Goal: Transaction & Acquisition: Purchase product/service

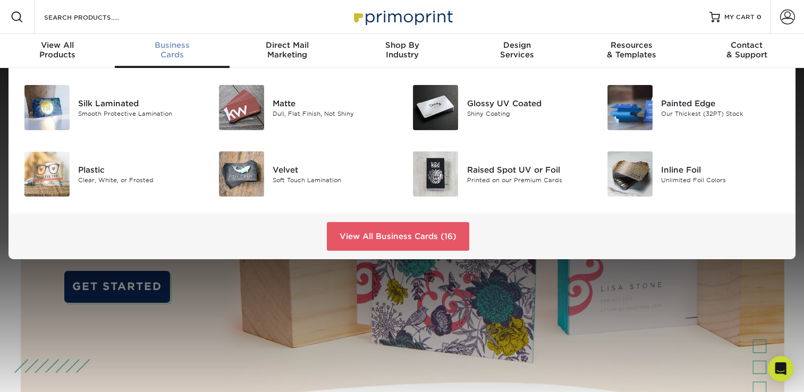
click at [166, 55] on div "Business Cards" at bounding box center [172, 49] width 115 height 19
click at [264, 114] on div at bounding box center [240, 107] width 65 height 45
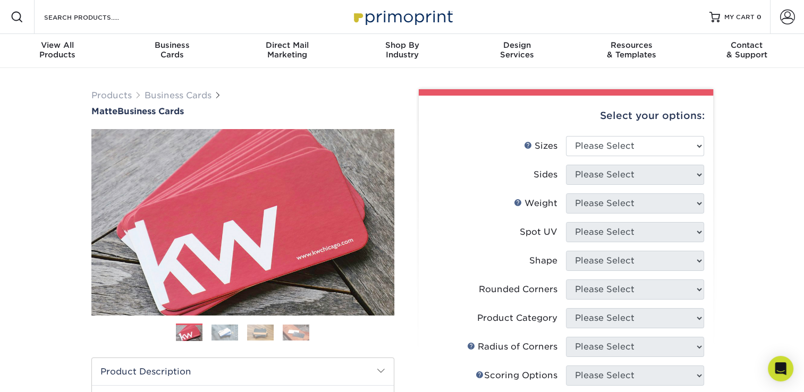
click at [616, 134] on div "Select your options:" at bounding box center [565, 116] width 277 height 40
click at [615, 148] on select "Please Select 1.5" x 3.5" - Mini 1.75" x 3.5" - Mini 2" x 2" - Square 2" x 3" -…" at bounding box center [635, 146] width 138 height 20
click at [619, 150] on select "Please Select 1.5" x 3.5" - Mini 1.75" x 3.5" - Mini 2" x 2" - Square 2" x 3" -…" at bounding box center [635, 146] width 138 height 20
select select "2.12x3.38"
click at [566, 136] on select "Please Select 1.5" x 3.5" - Mini 1.75" x 3.5" - Mini 2" x 2" - Square 2" x 3" -…" at bounding box center [635, 146] width 138 height 20
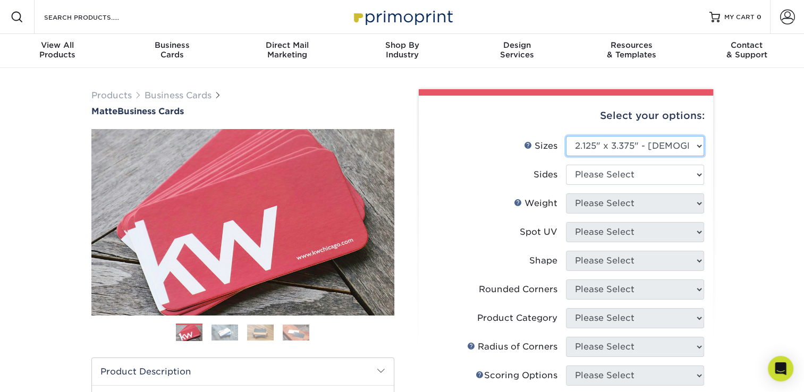
click at [698, 146] on select "Please Select 1.5" x 3.5" - Mini 1.75" x 3.5" - Mini 2" x 2" - Square 2" x 3" -…" at bounding box center [635, 146] width 138 height 20
click at [739, 169] on div "Products Business Cards Matte Business Cards Previous Next 100 $ 9" at bounding box center [402, 361] width 804 height 586
click at [665, 172] on select "Please Select Print Both Sides Print Front Only" at bounding box center [635, 175] width 138 height 20
select select "13abbda7-1d64-4f25-8bb2-c179b224825d"
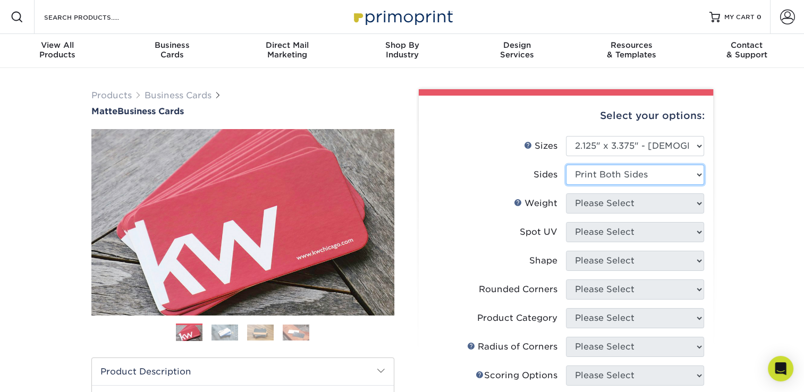
click at [566, 165] on select "Please Select Print Both Sides Print Front Only" at bounding box center [635, 175] width 138 height 20
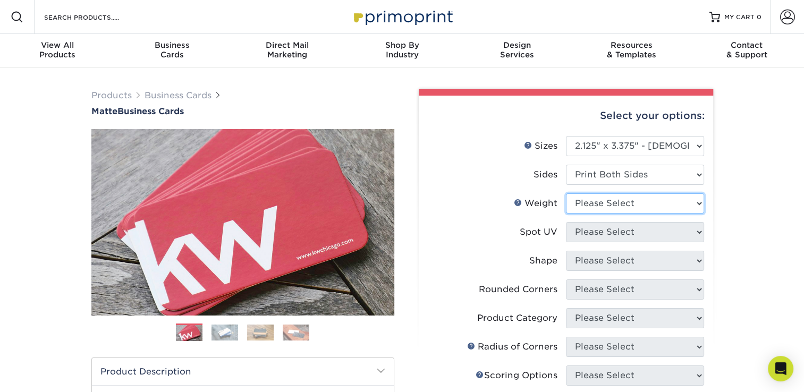
click at [652, 201] on select "Please Select 16PT 14PT" at bounding box center [635, 203] width 138 height 20
click at [743, 187] on div "Products Business Cards Matte Business Cards Previous Next 100 $ 9" at bounding box center [402, 361] width 804 height 586
click at [697, 203] on select "Please Select 16PT 14PT" at bounding box center [635, 203] width 138 height 20
click at [741, 213] on div "Products Business Cards Matte Business Cards Previous Next 100 $ 9" at bounding box center [402, 361] width 804 height 586
click at [294, 334] on img at bounding box center [296, 333] width 27 height 16
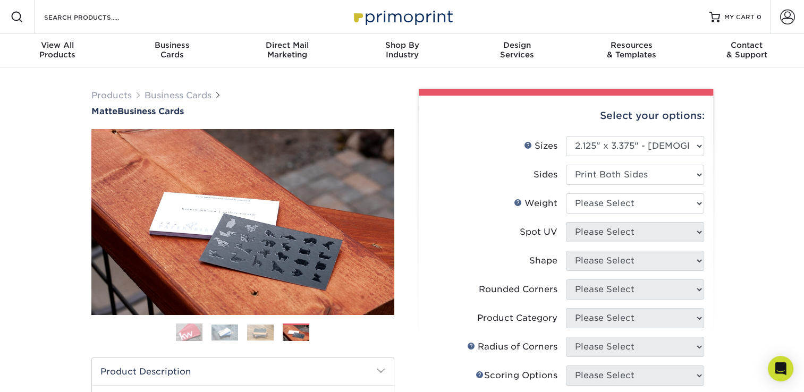
click at [258, 334] on img at bounding box center [260, 333] width 27 height 16
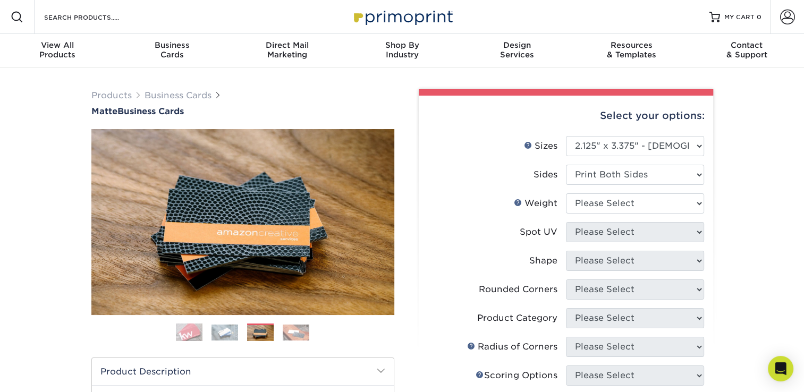
click at [210, 330] on ol at bounding box center [242, 337] width 303 height 26
click at [224, 333] on img at bounding box center [225, 333] width 27 height 16
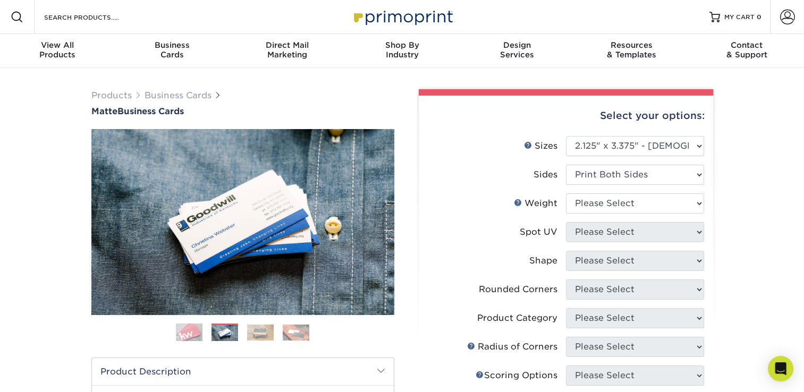
click at [187, 335] on img at bounding box center [189, 332] width 27 height 27
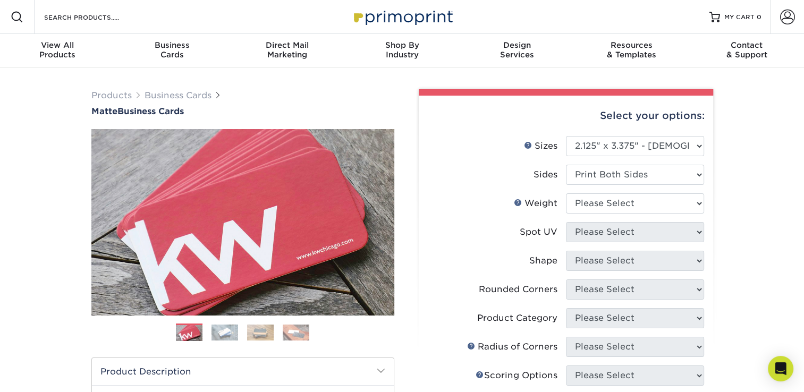
click at [217, 335] on img at bounding box center [225, 333] width 27 height 16
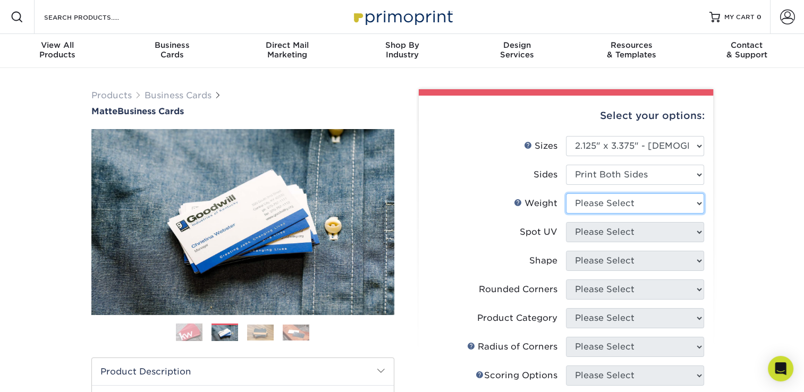
click at [698, 202] on select "Please Select 16PT 14PT" at bounding box center [635, 203] width 138 height 20
select select "16PT"
click at [566, 193] on select "Please Select 16PT 14PT" at bounding box center [635, 203] width 138 height 20
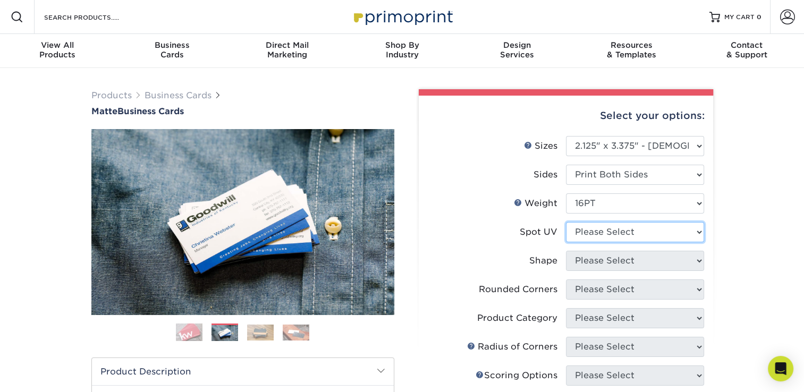
click at [621, 229] on select "Please Select No Spot UV Front and Back (Both Sides) Front Only Back Only" at bounding box center [635, 232] width 138 height 20
select select "3"
click at [566, 222] on select "Please Select No Spot UV Front and Back (Both Sides) Front Only Back Only" at bounding box center [635, 232] width 138 height 20
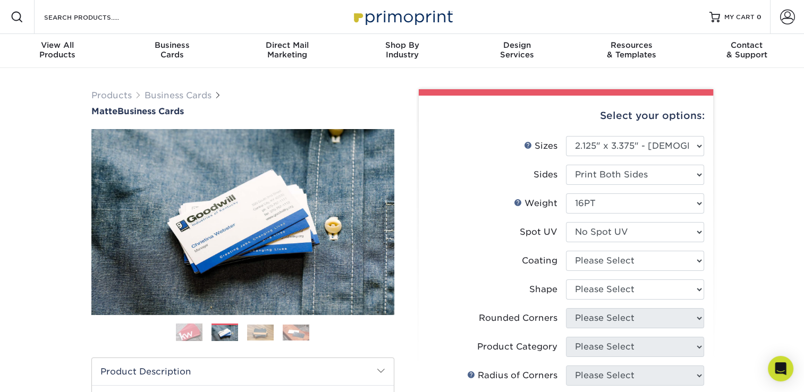
click at [713, 260] on div "Select your options: Sizes Help Sizes Please Select 1.5" x 3.5" - Mini -" at bounding box center [561, 371] width 319 height 564
click at [699, 261] on select at bounding box center [635, 261] width 138 height 20
select select "121bb7b5-3b4d-429f-bd8d-bbf80e953313"
click at [566, 251] on select at bounding box center [635, 261] width 138 height 20
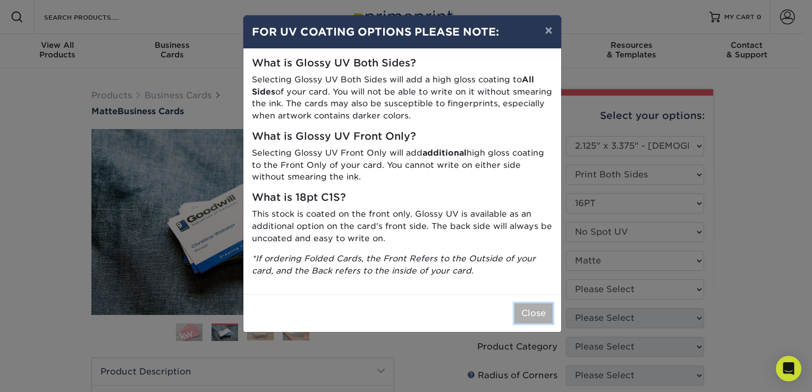
click at [528, 312] on button "Close" at bounding box center [533, 313] width 38 height 20
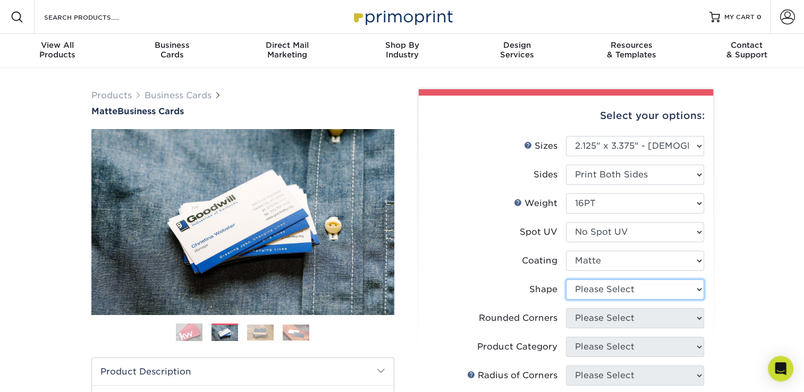
click at [629, 289] on select "Please Select Standard" at bounding box center [635, 290] width 138 height 20
select select "standard"
click at [566, 280] on select "Please Select Standard" at bounding box center [635, 290] width 138 height 20
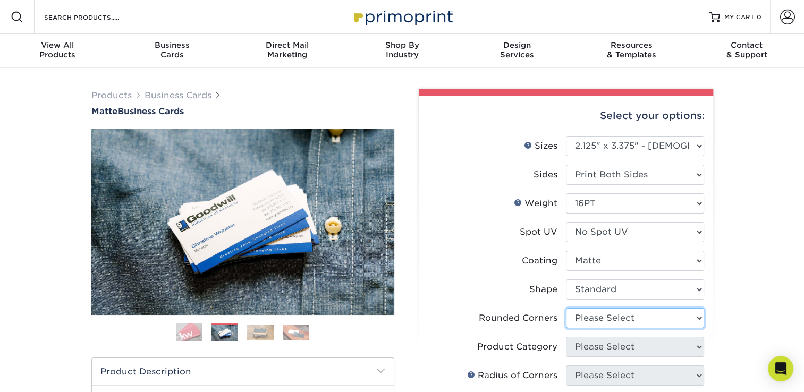
click at [628, 317] on select "Please Select Yes - Round 2 Corners Yes - Round 4 Corners No" at bounding box center [635, 318] width 138 height 20
select select "0"
click at [566, 308] on select "Please Select Yes - Round 2 Corners Yes - Round 4 Corners No" at bounding box center [635, 318] width 138 height 20
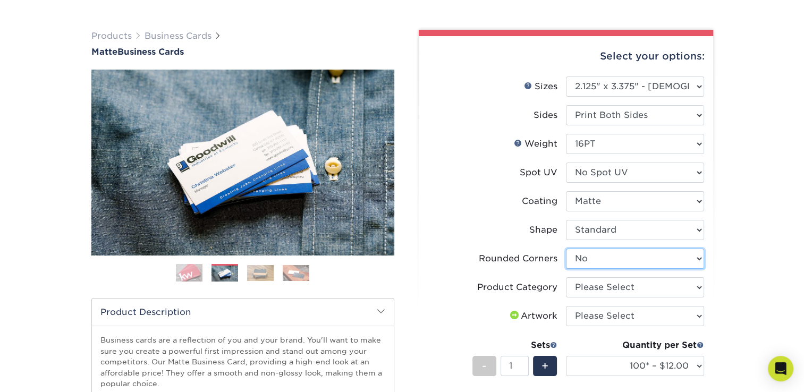
scroll to position [70, 0]
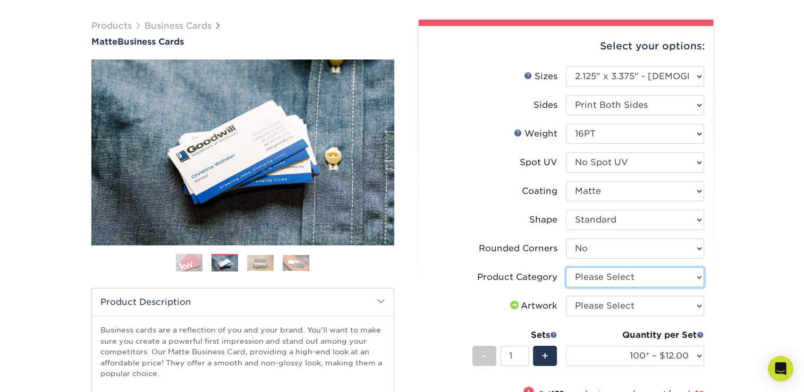
click at [655, 275] on select "Please Select Business Cards" at bounding box center [635, 277] width 138 height 20
select select "3b5148f1-0588-4f88-a218-97bcfdce65c1"
click at [566, 267] on select "Please Select Business Cards" at bounding box center [635, 277] width 138 height 20
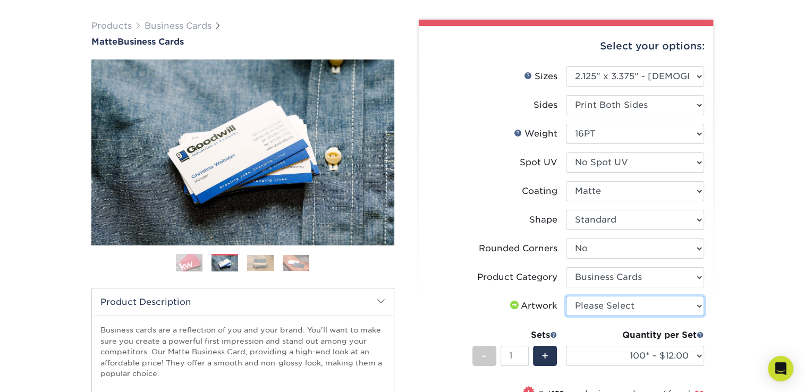
click at [639, 307] on select "Please Select I will upload files I need a design - $100" at bounding box center [635, 306] width 138 height 20
select select "upload"
click at [566, 296] on select "Please Select I will upload files I need a design - $100" at bounding box center [635, 306] width 138 height 20
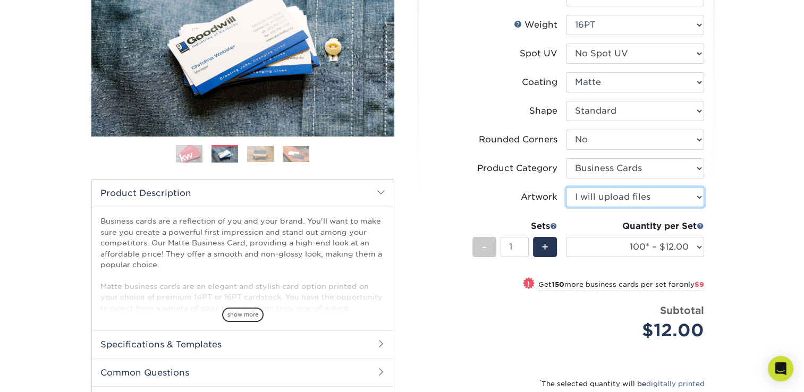
scroll to position [181, 0]
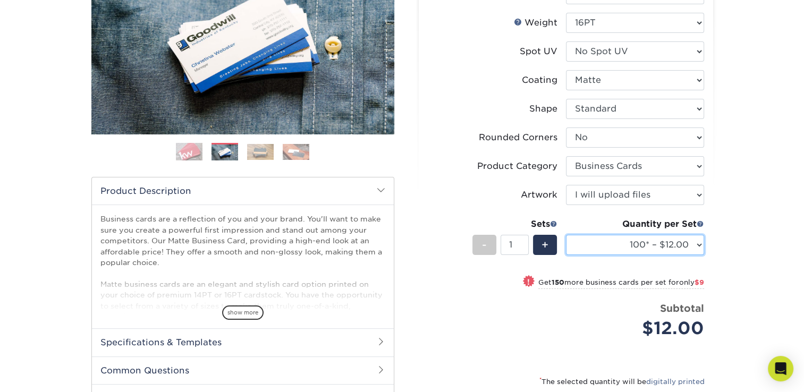
click at [695, 242] on select "100* – $12.00 250* – $21.00 500 – $42.00 1000 – $60.00 2500 – $129.00 5000 – $1…" at bounding box center [635, 245] width 138 height 20
select select "250* – $21.00"
click at [566, 235] on select "100* – $12.00 250* – $21.00 500 – $42.00 1000 – $60.00 2500 – $129.00 5000 – $1…" at bounding box center [635, 245] width 138 height 20
click at [752, 212] on div "Products Business Cards Matte Business Cards Previous Next 100 $ 9" at bounding box center [402, 203] width 804 height 633
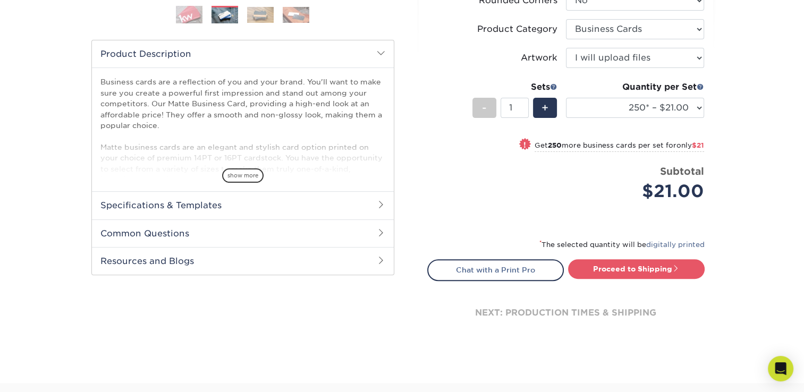
scroll to position [318, 0]
click at [657, 264] on link "Proceed to Shipping" at bounding box center [636, 268] width 137 height 19
type input "Set 1"
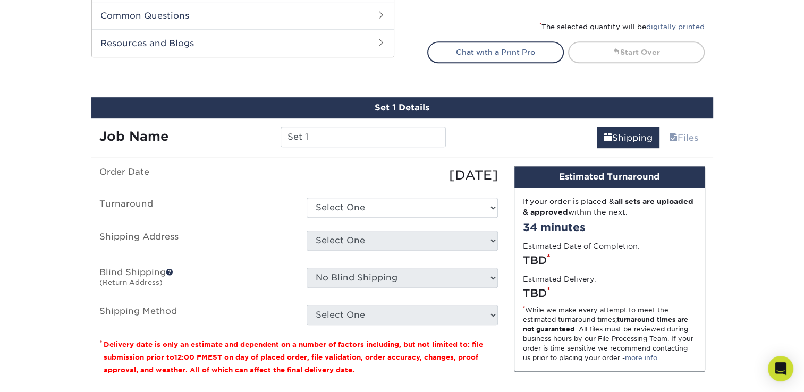
scroll to position [605, 0]
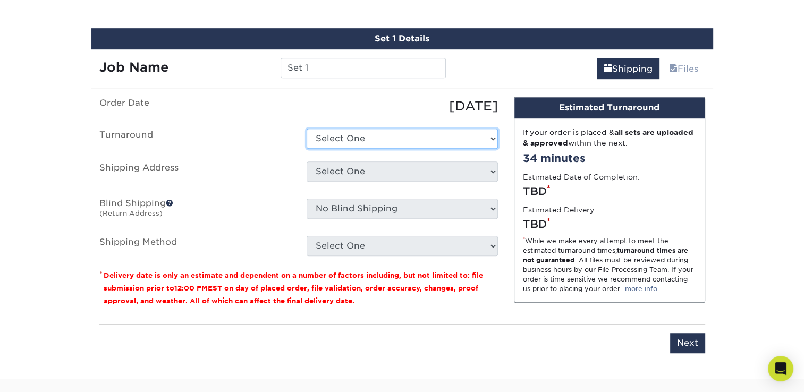
click at [401, 137] on select "Select One 2-4 Business Days 2 Day Next Business Day" at bounding box center [402, 139] width 191 height 20
select select "05575fab-b638-48a3-83ec-712e12f77a80"
click at [307, 129] on select "Select One 2-4 Business Days 2 Day Next Business Day" at bounding box center [402, 139] width 191 height 20
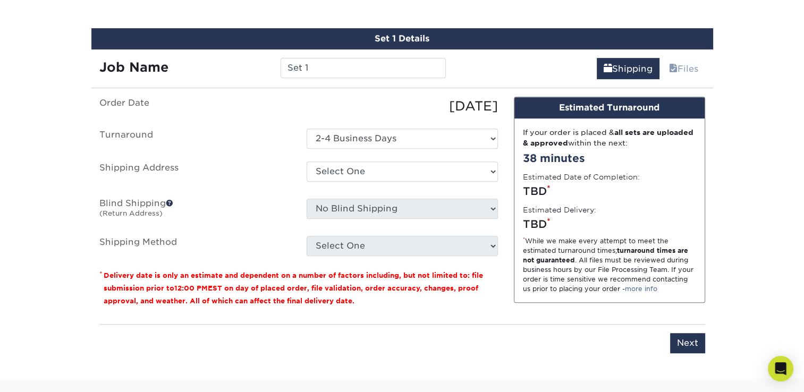
click at [408, 329] on div "Please enter job name and select desired turnaround time, shipping address and …" at bounding box center [402, 338] width 606 height 29
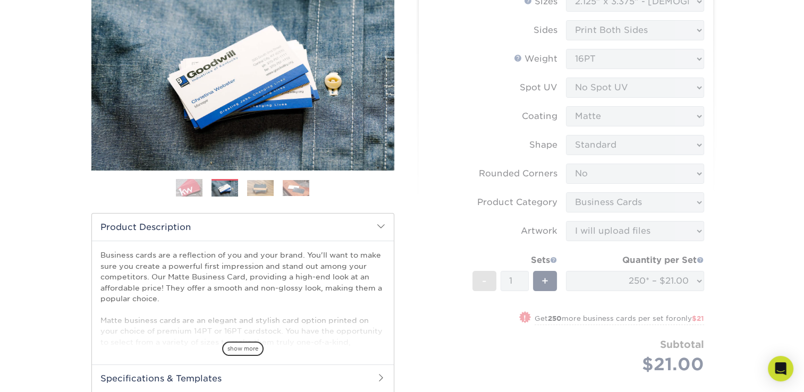
scroll to position [0, 0]
